Goal: Task Accomplishment & Management: Manage account settings

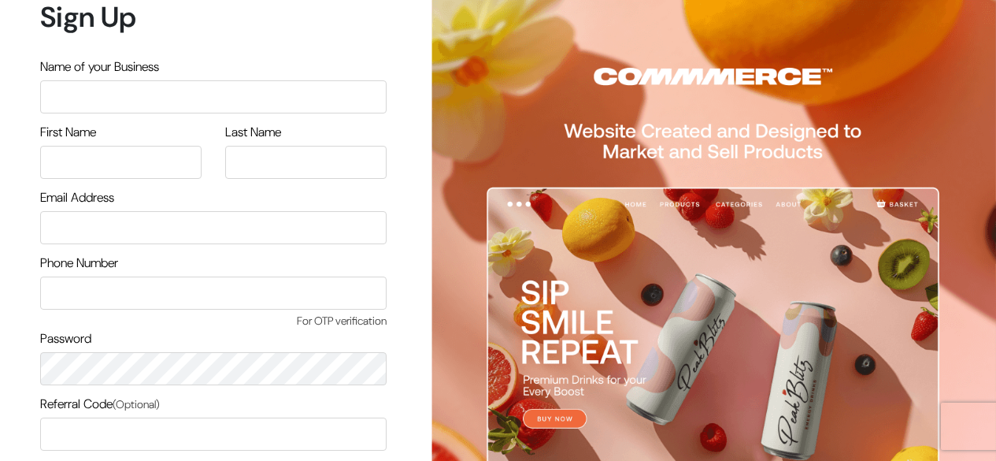
scroll to position [134, 0]
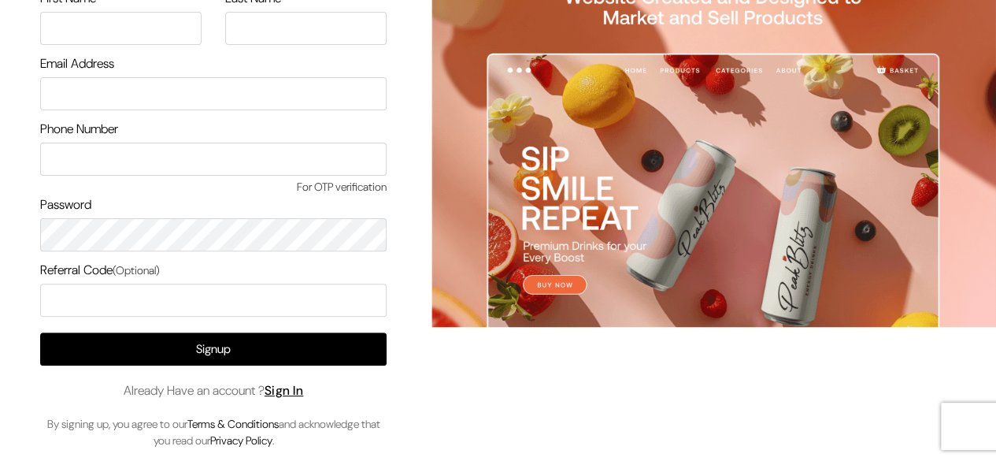
click at [313, 383] on div "Signup Already Have an account ? Sign In By signing up, you agree to our Terms …" at bounding box center [213, 390] width 346 height 117
click at [304, 384] on link "Sign In" at bounding box center [284, 390] width 39 height 17
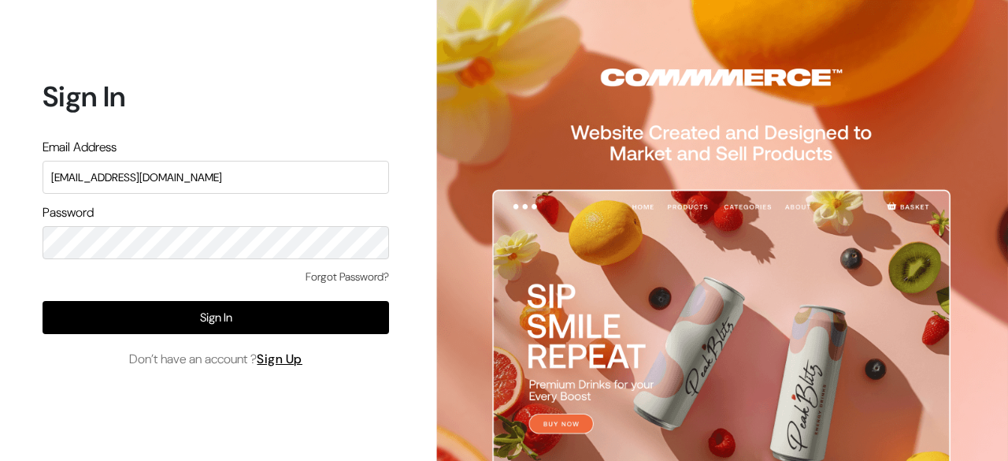
type input "demo@outdocart.in"
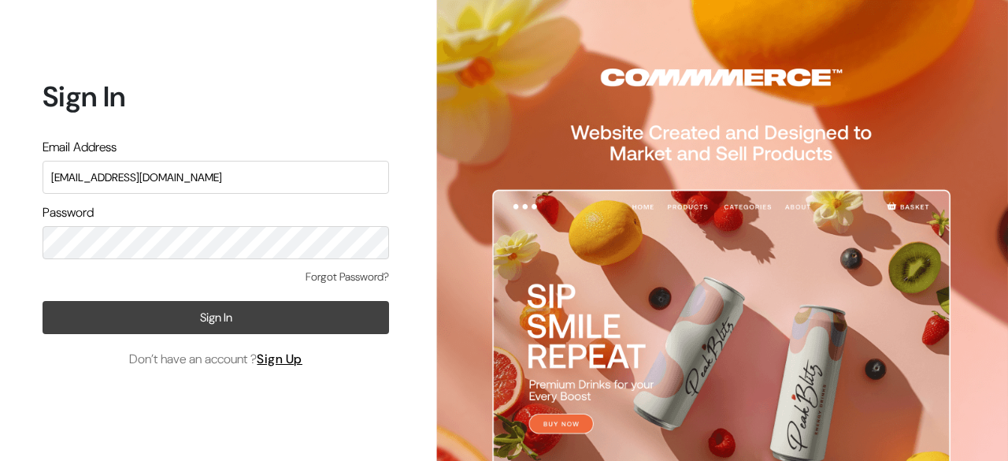
click at [265, 324] on button "Sign In" at bounding box center [216, 317] width 346 height 33
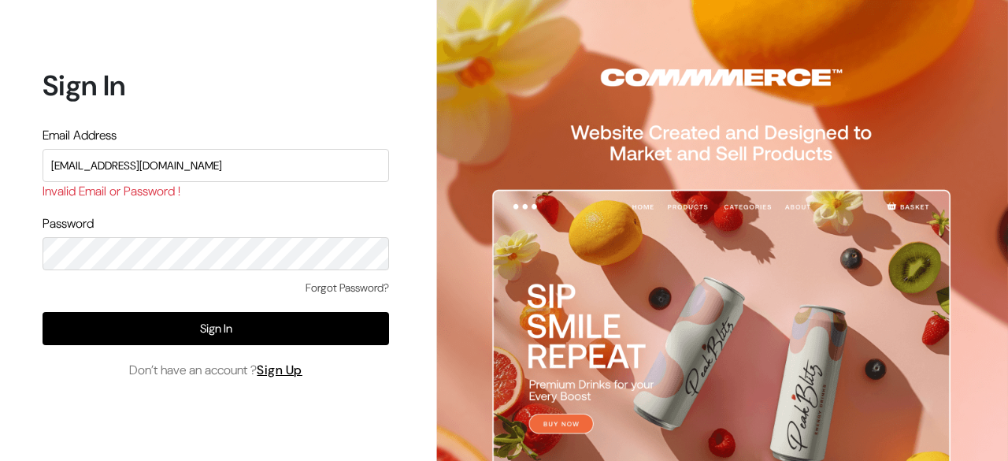
type input "demo@outdocart.in"
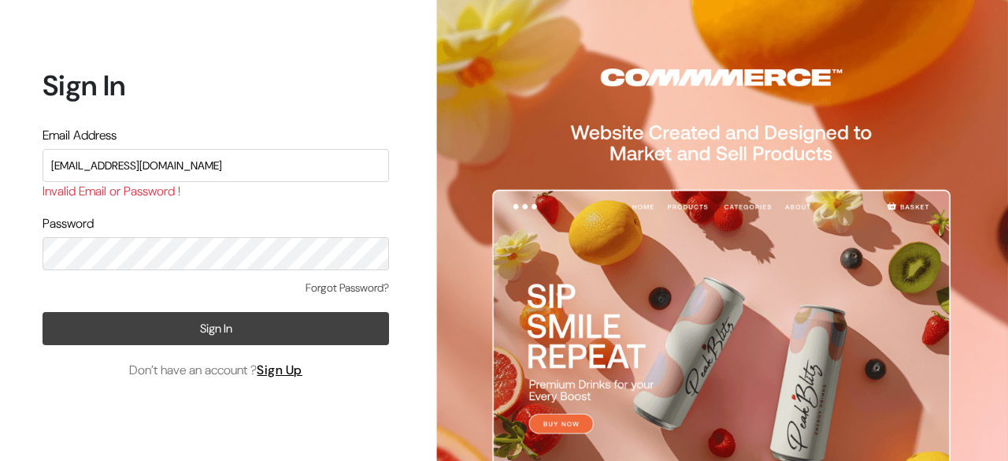
click at [213, 333] on button "Sign In" at bounding box center [216, 328] width 346 height 33
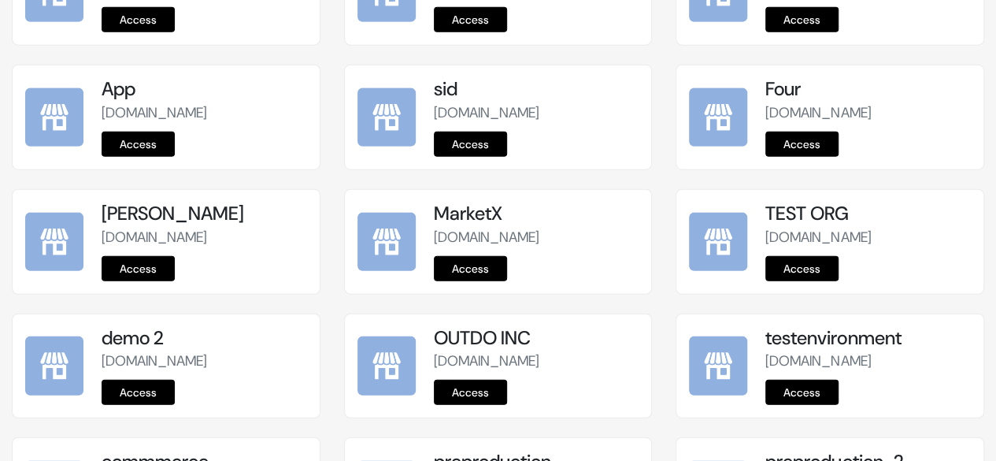
scroll to position [2059, 0]
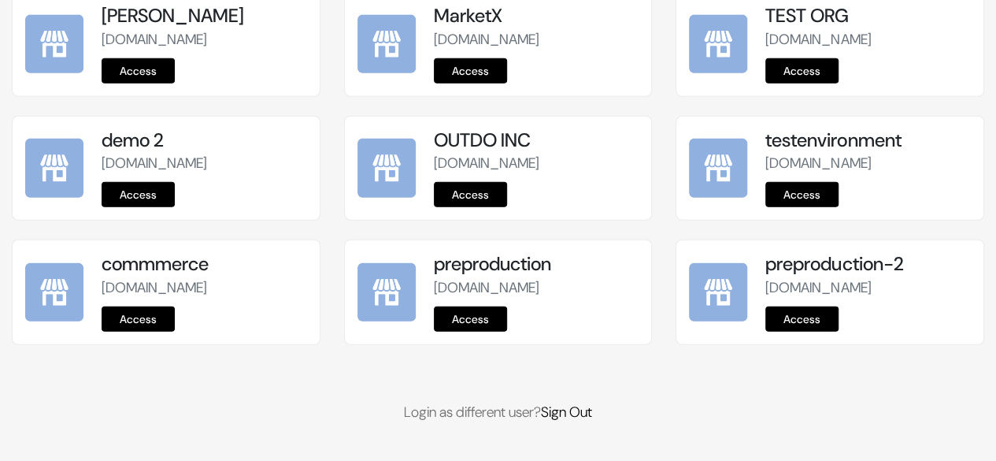
click at [478, 331] on link "Access" at bounding box center [470, 318] width 73 height 25
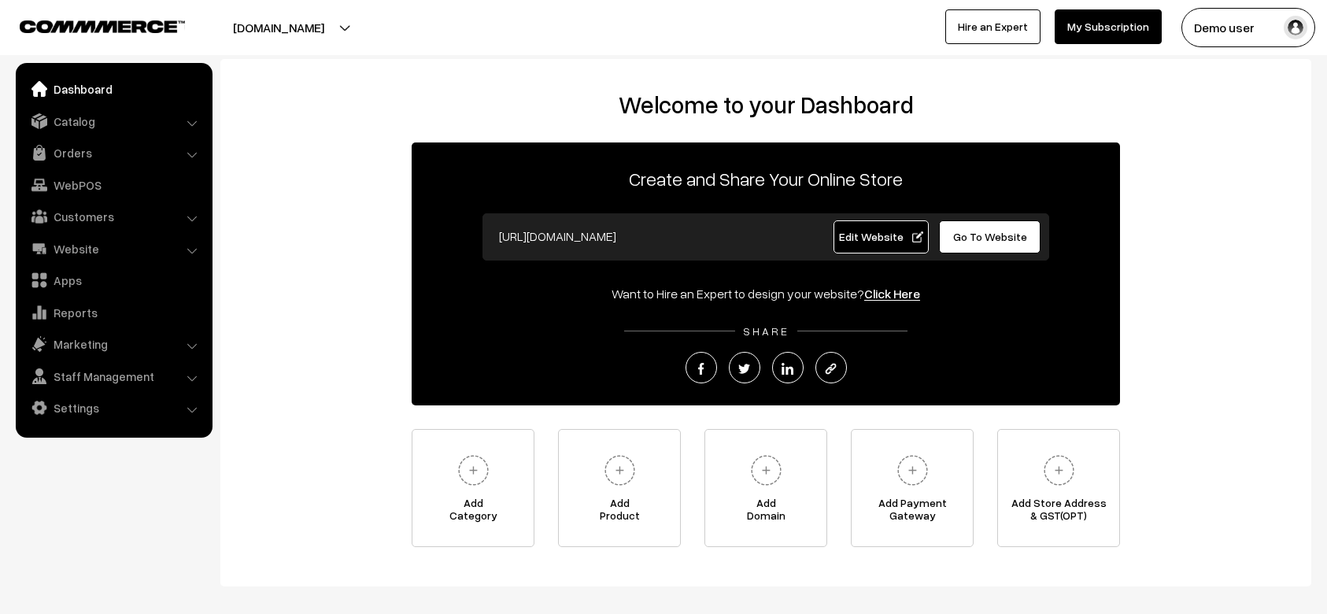
scroll to position [12, 0]
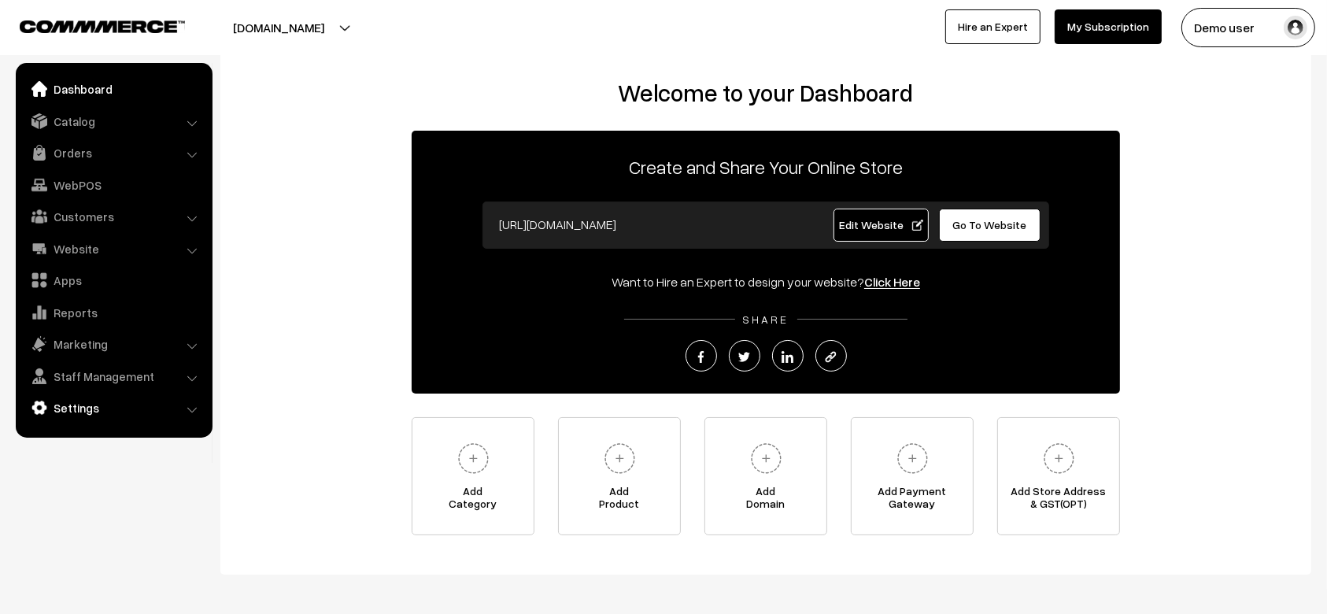
click at [105, 418] on link "Settings" at bounding box center [113, 408] width 187 height 28
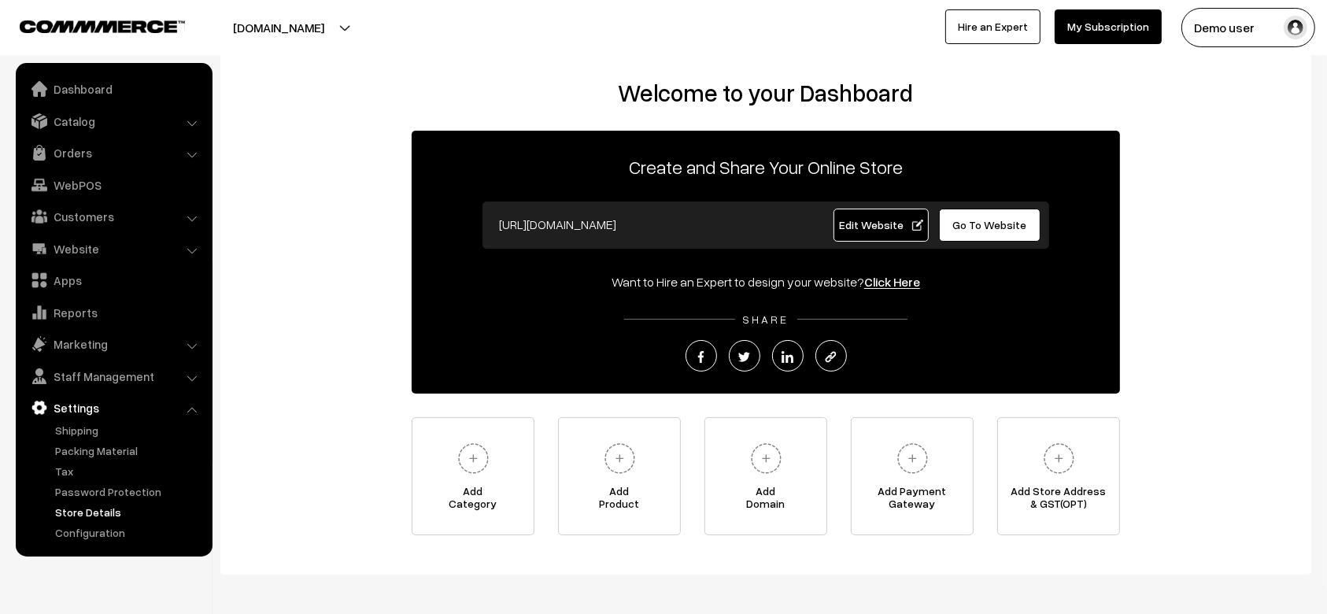
click at [92, 507] on link "Store Details" at bounding box center [129, 512] width 156 height 17
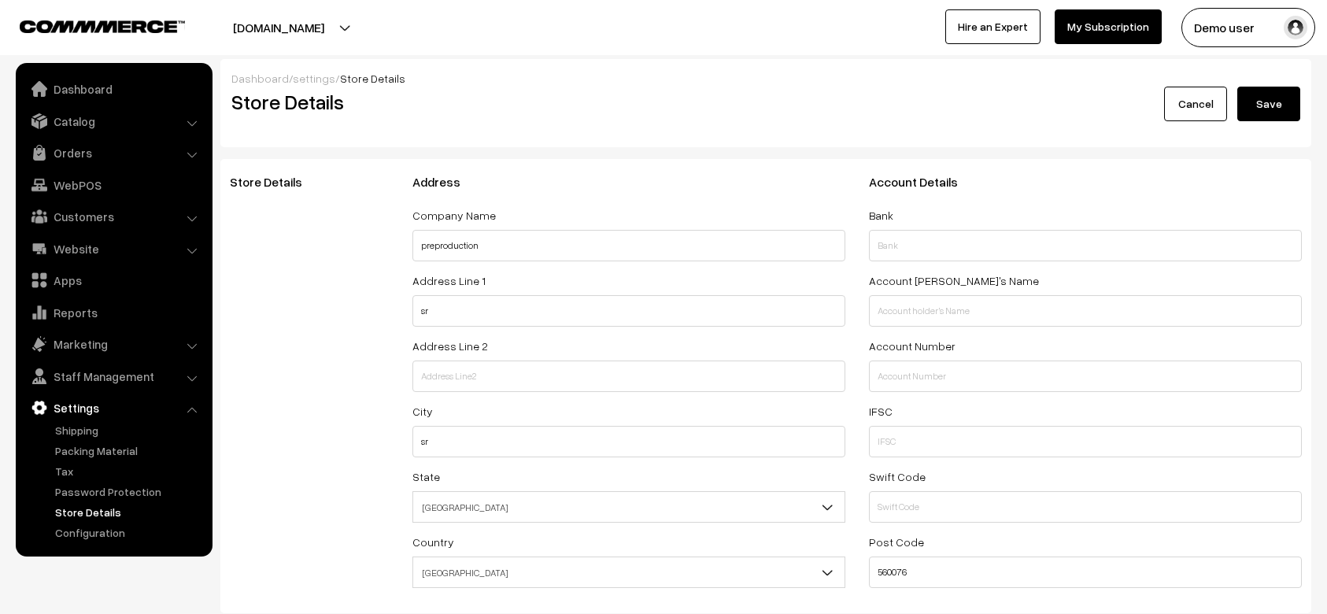
select select "99"
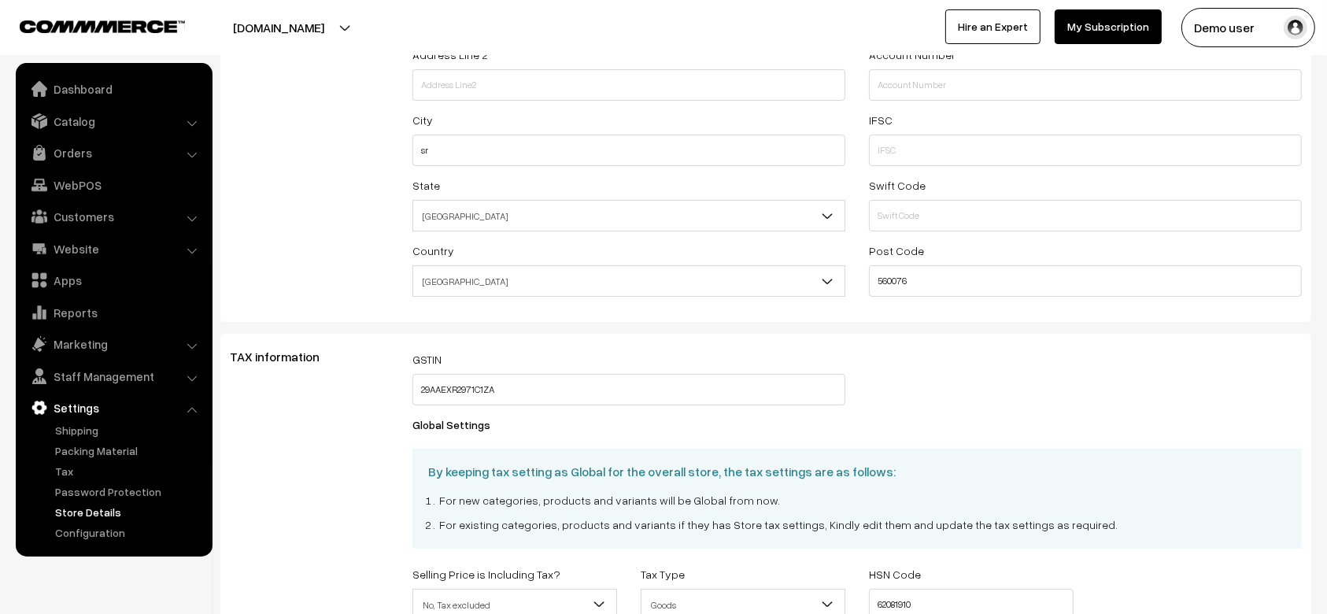
scroll to position [593, 0]
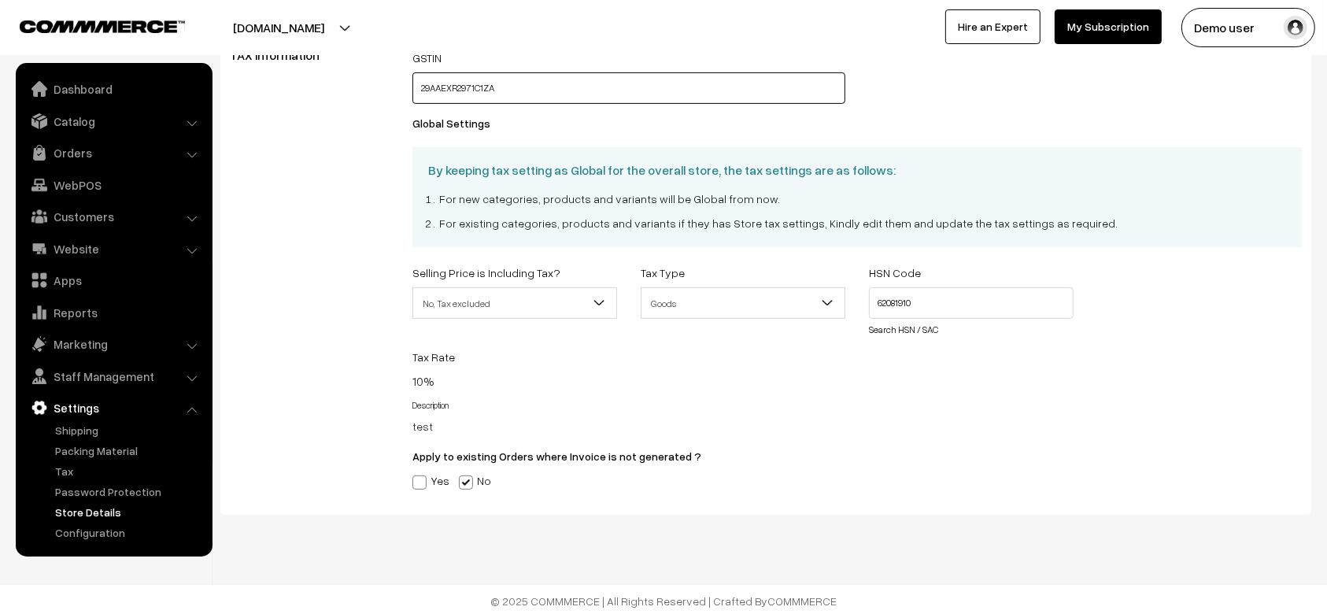
click at [572, 85] on input "29AAEXR2971C1ZA" at bounding box center [628, 87] width 433 height 31
